Goal: Information Seeking & Learning: Check status

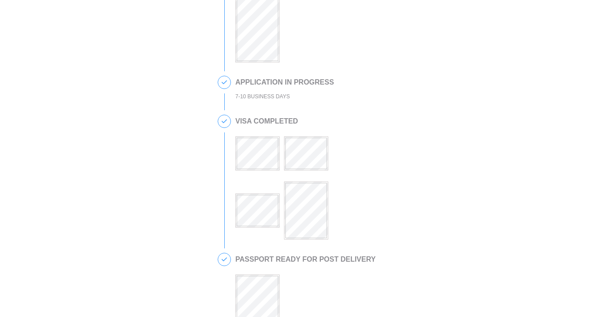
scroll to position [295, 0]
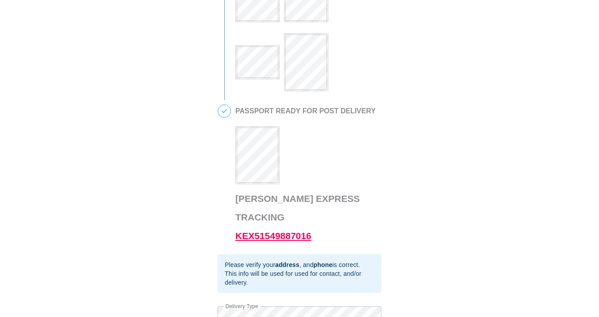
click at [258, 231] on link "KEX51549887016" at bounding box center [273, 236] width 76 height 10
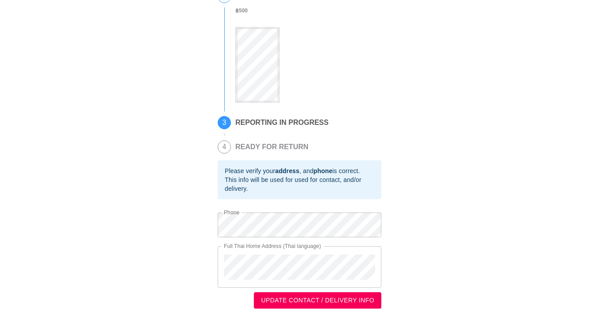
scroll to position [163, 0]
